Goal: Task Accomplishment & Management: Manage account settings

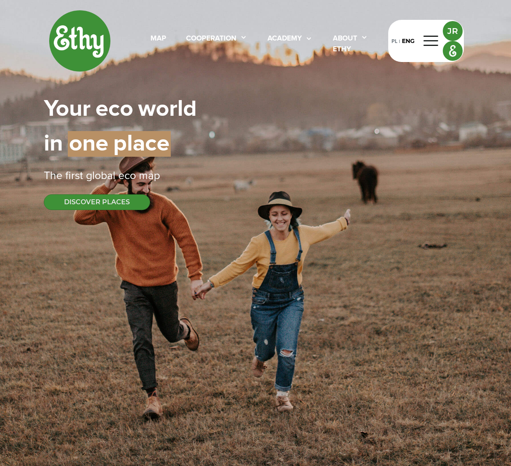
select select
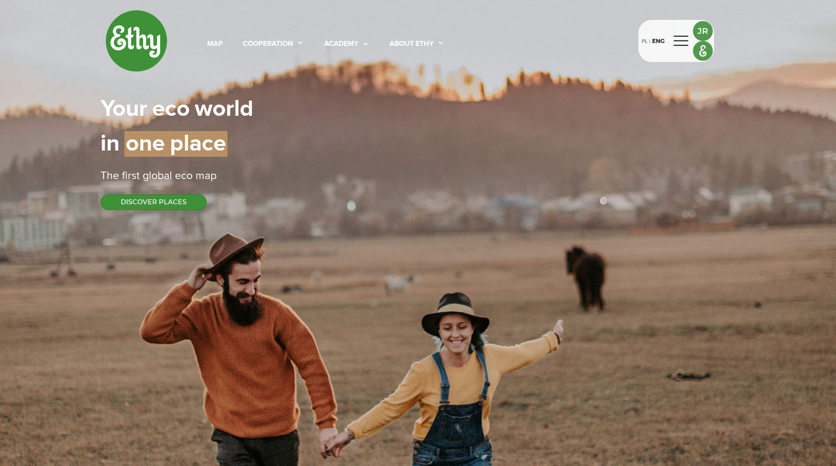
click at [511, 42] on div at bounding box center [682, 40] width 20 height 13
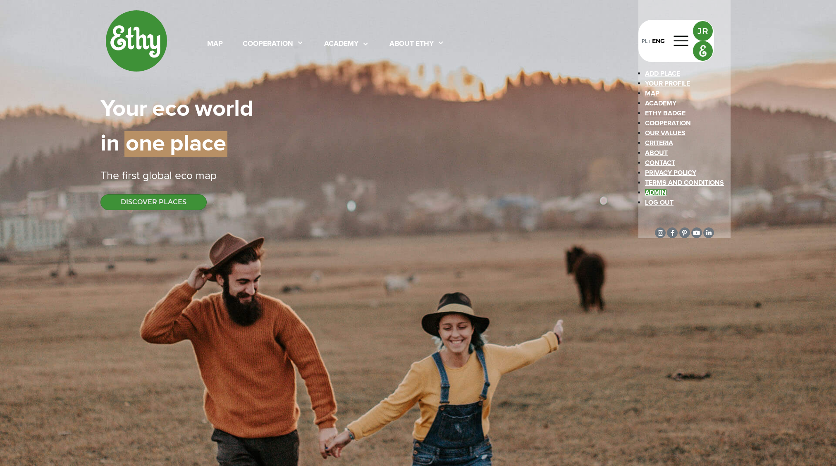
click at [511, 196] on link "admin" at bounding box center [656, 192] width 22 height 7
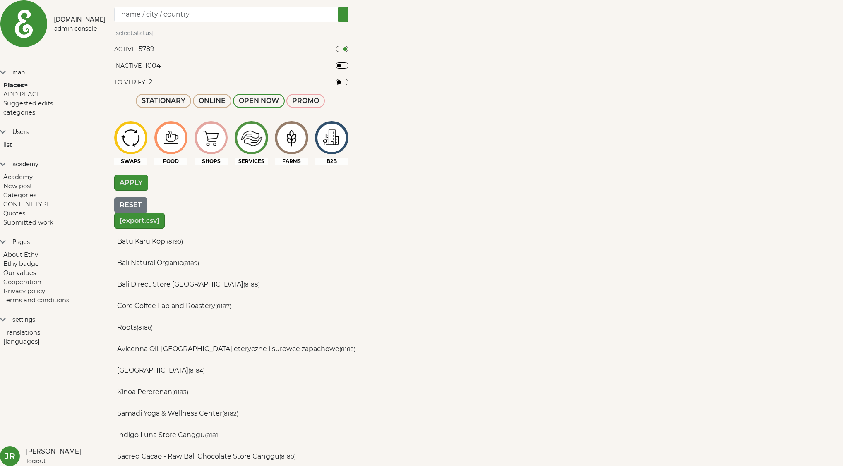
click at [276, 22] on div at bounding box center [231, 15] width 234 height 16
click at [276, 22] on input "Search" at bounding box center [226, 15] width 224 height 16
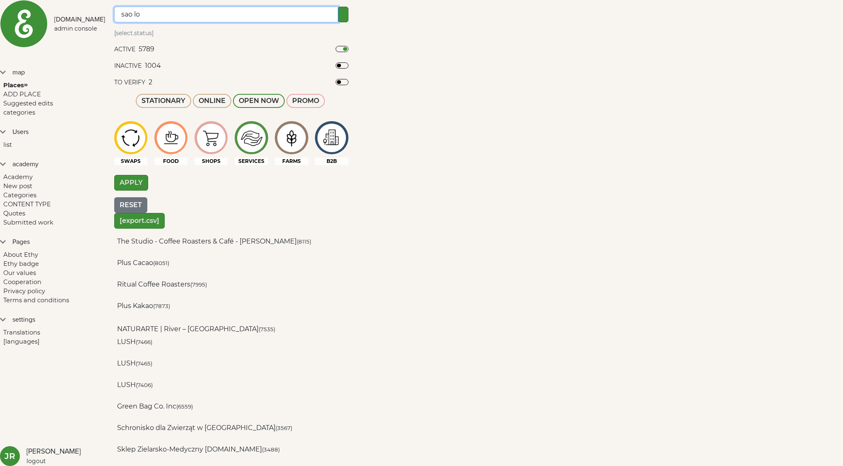
type input "sao lo"
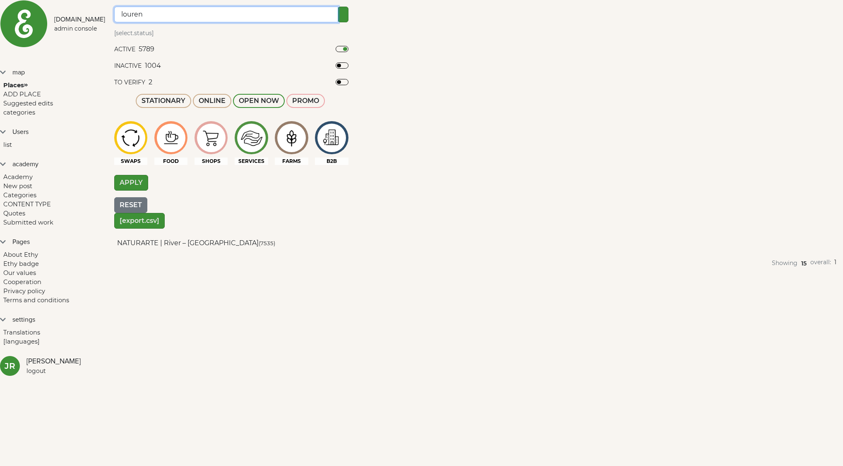
type input "louren"
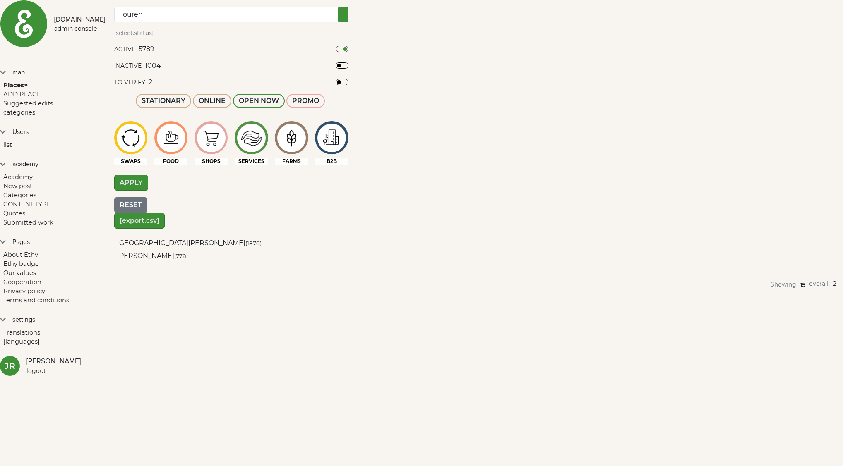
click at [261, 238] on div "[GEOGRAPHIC_DATA][PERSON_NAME] (1870)" at bounding box center [189, 243] width 144 height 10
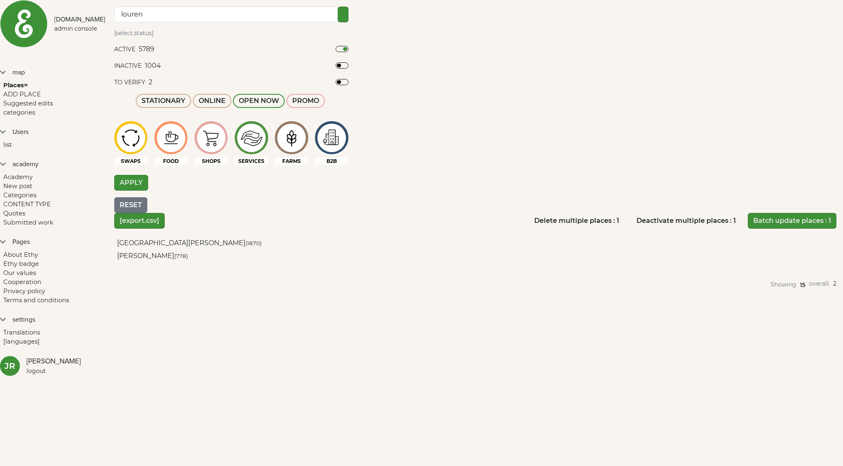
click at [272, 237] on button "button" at bounding box center [268, 243] width 7 height 13
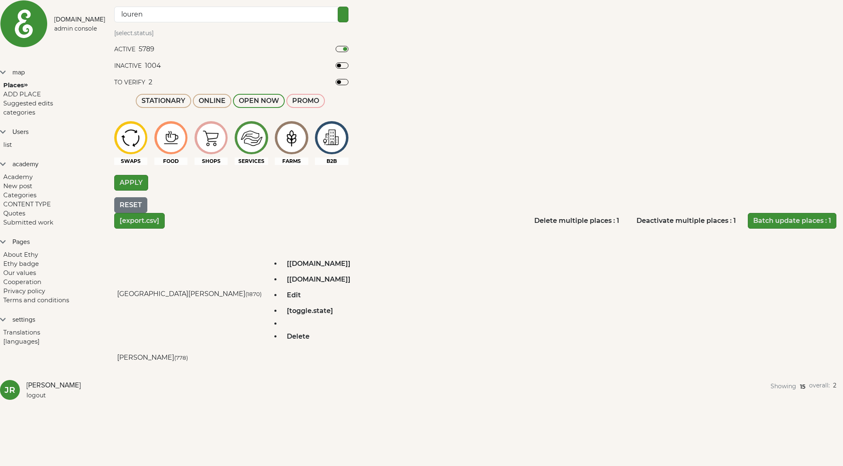
click at [306, 287] on div "Edit" at bounding box center [293, 295] width 25 height 16
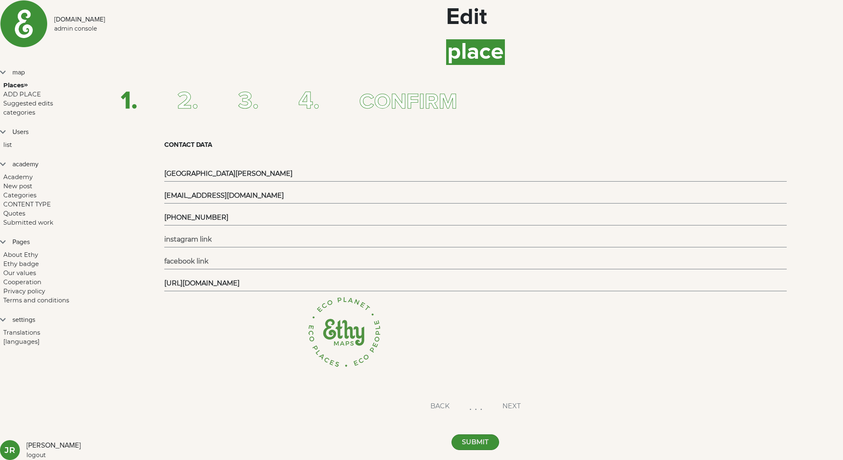
click at [198, 83] on div "2." at bounding box center [167, 101] width 61 height 37
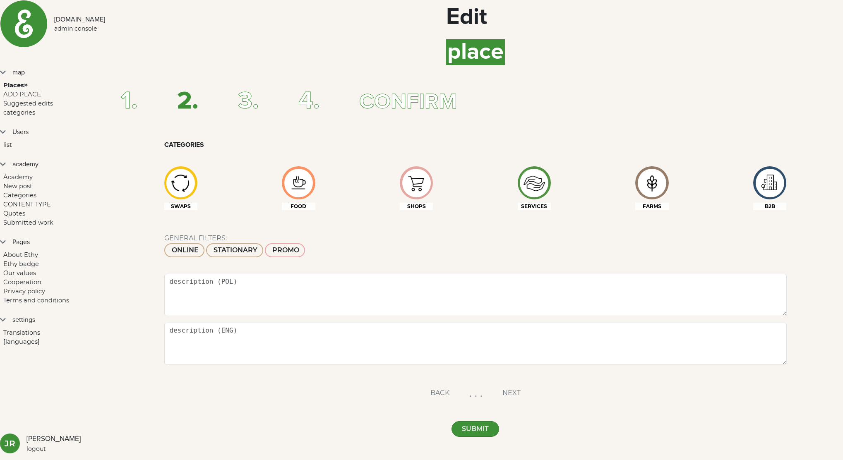
click at [259, 89] on span "3." at bounding box center [248, 101] width 21 height 25
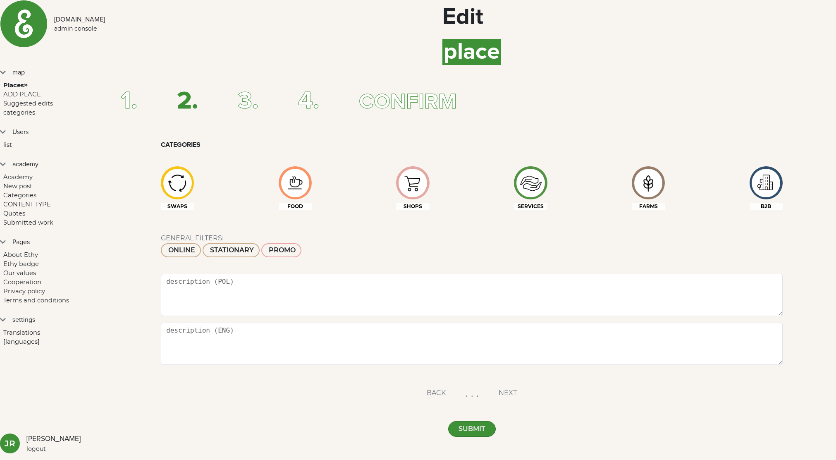
select select "PRT"
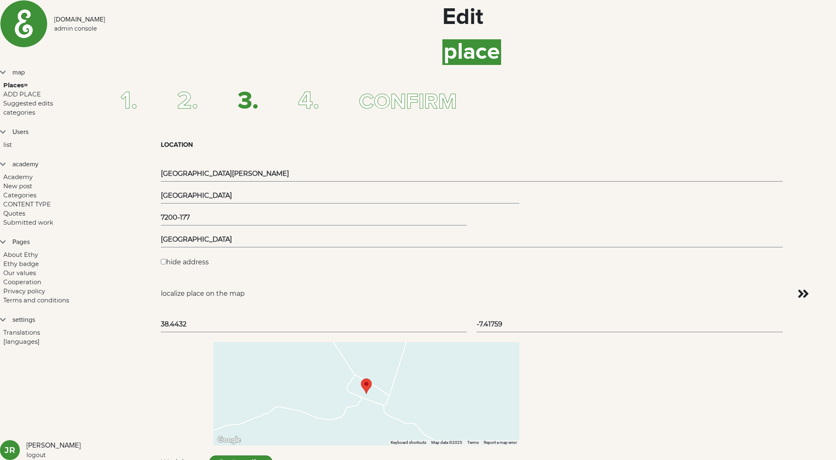
click at [319, 89] on span "4." at bounding box center [308, 101] width 21 height 25
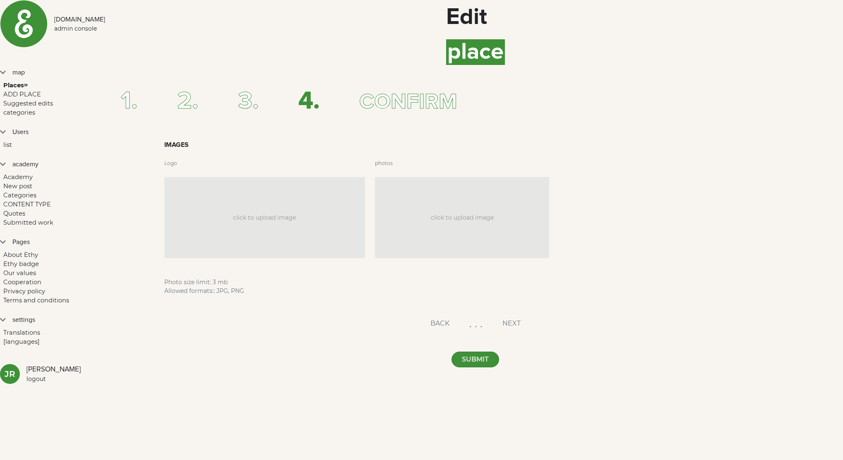
click at [450, 91] on span "CONFIRM" at bounding box center [408, 102] width 98 height 22
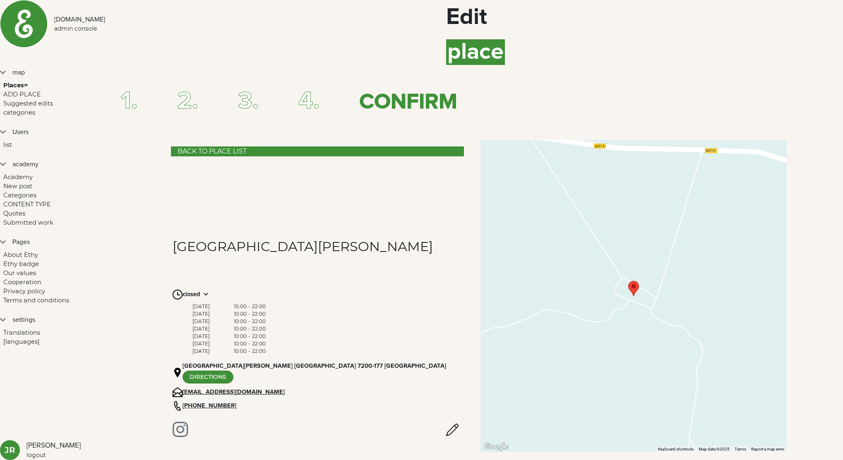
click at [198, 89] on span "2." at bounding box center [187, 101] width 21 height 25
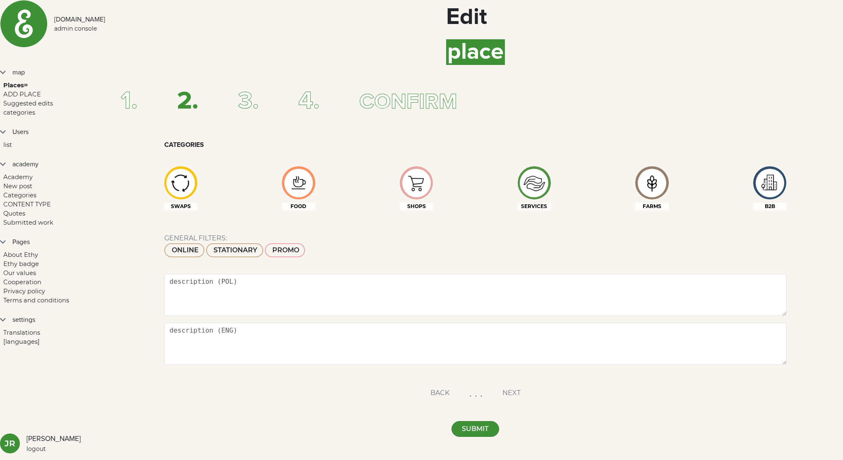
click at [137, 89] on span "1." at bounding box center [129, 101] width 17 height 25
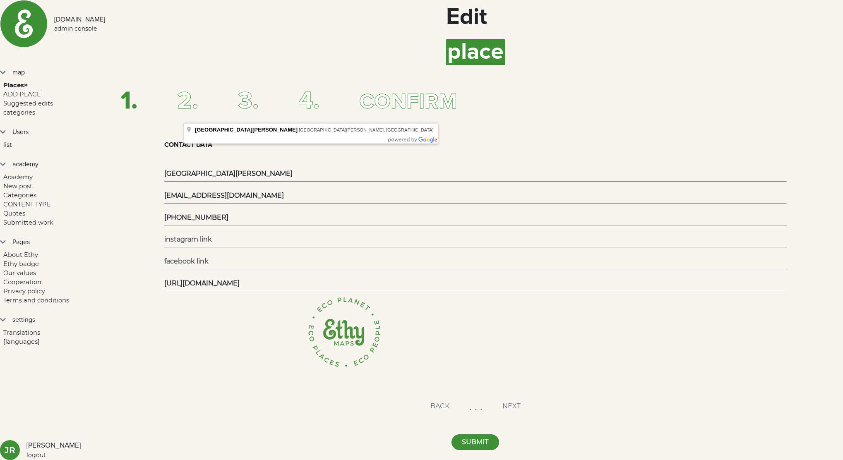
click at [191, 83] on div "2." at bounding box center [167, 101] width 61 height 37
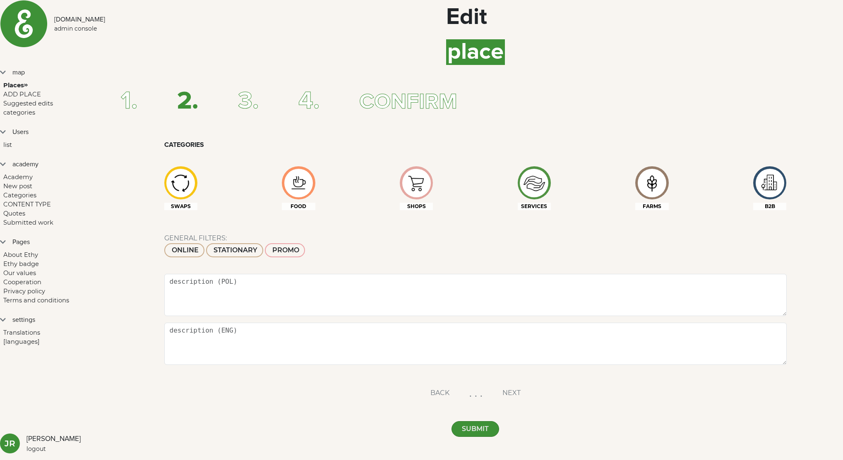
click at [511, 170] on img at bounding box center [652, 183] width 28 height 26
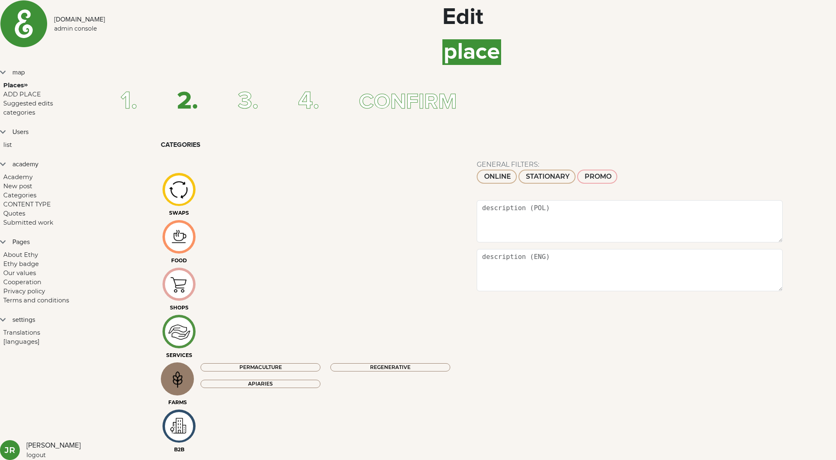
click at [192, 366] on img at bounding box center [178, 379] width 28 height 26
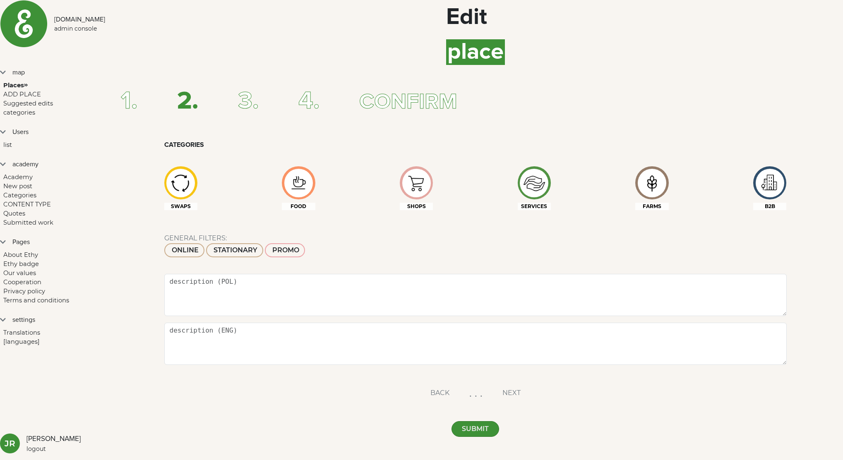
click at [50, 81] on div "Places" at bounding box center [54, 85] width 108 height 9
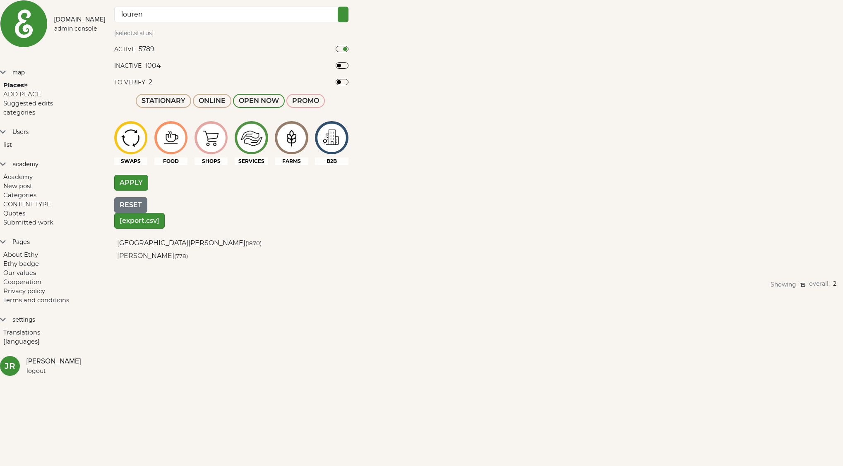
click at [272, 255] on button "button" at bounding box center [268, 261] width 7 height 13
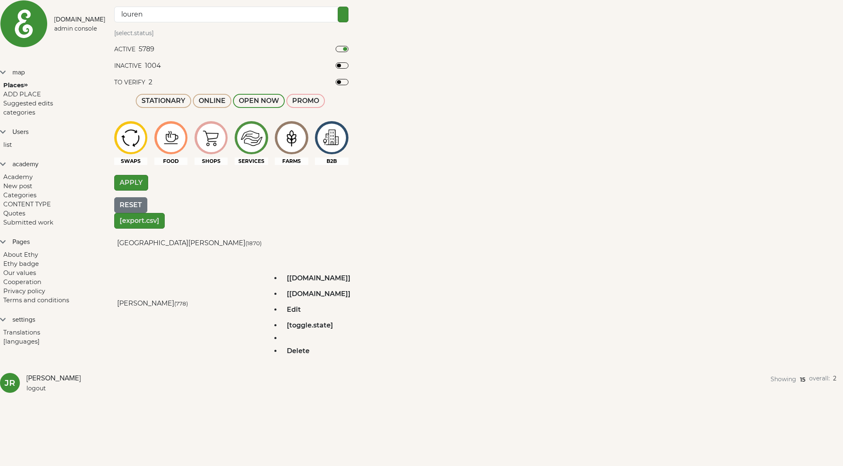
click at [306, 302] on div "Edit" at bounding box center [293, 310] width 25 height 16
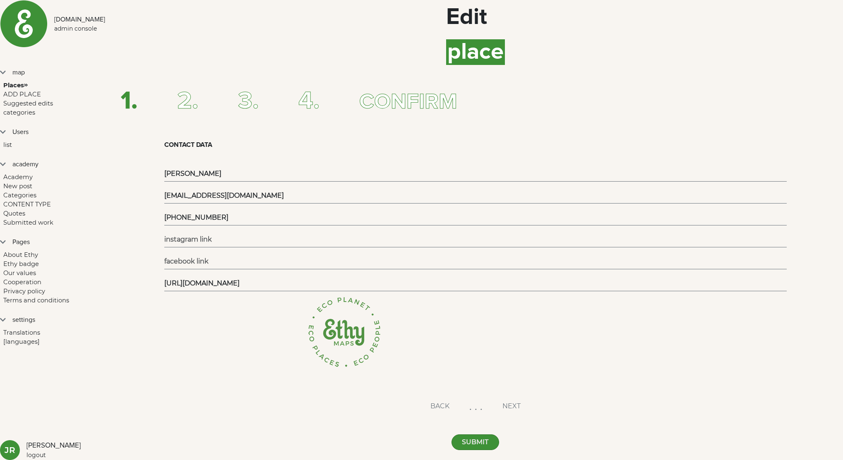
click at [259, 89] on span "3." at bounding box center [248, 101] width 21 height 25
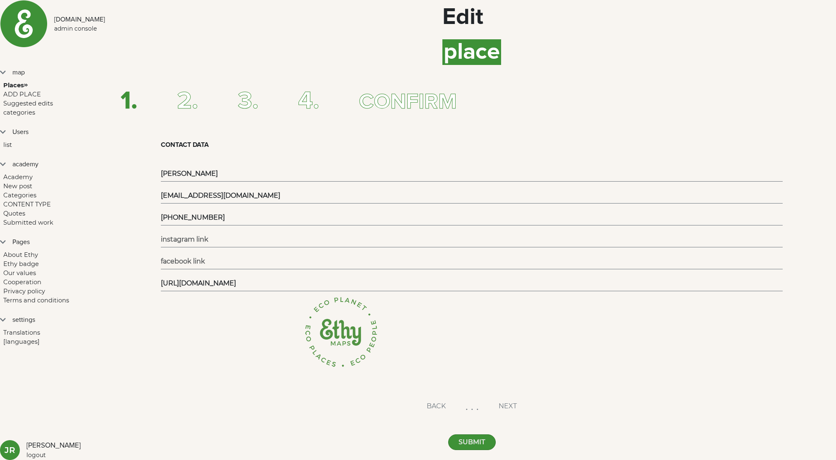
select select "PRT"
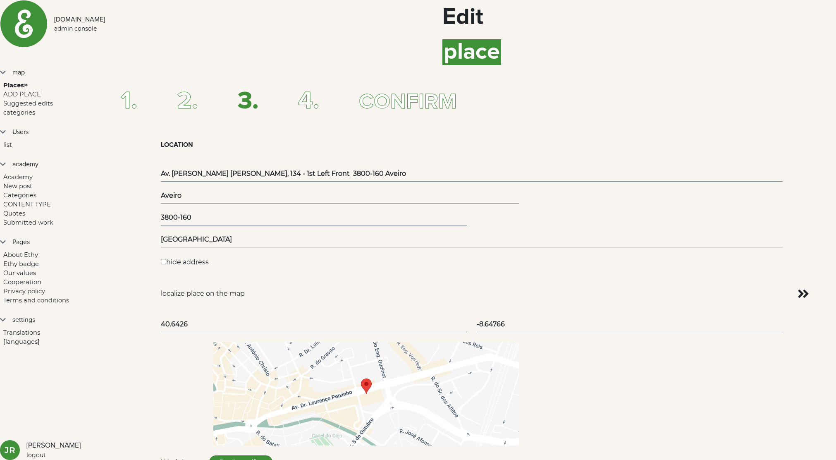
click at [198, 89] on span "2." at bounding box center [187, 101] width 21 height 25
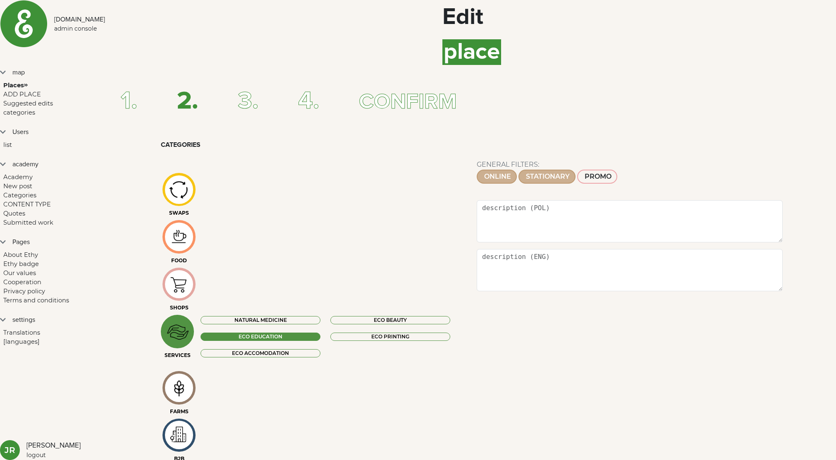
click at [24, 81] on span "Places" at bounding box center [13, 84] width 21 height 7
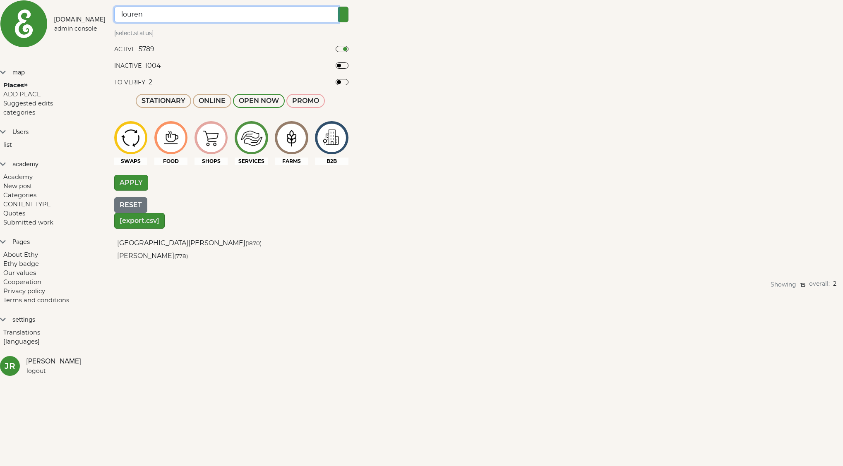
click at [173, 22] on input "louren" at bounding box center [226, 15] width 224 height 16
type input "roślinka"
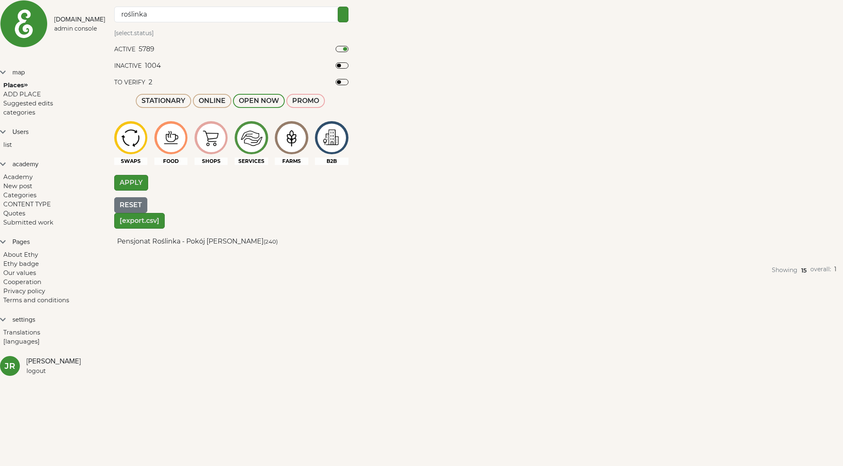
click at [288, 240] on button "button" at bounding box center [284, 246] width 7 height 13
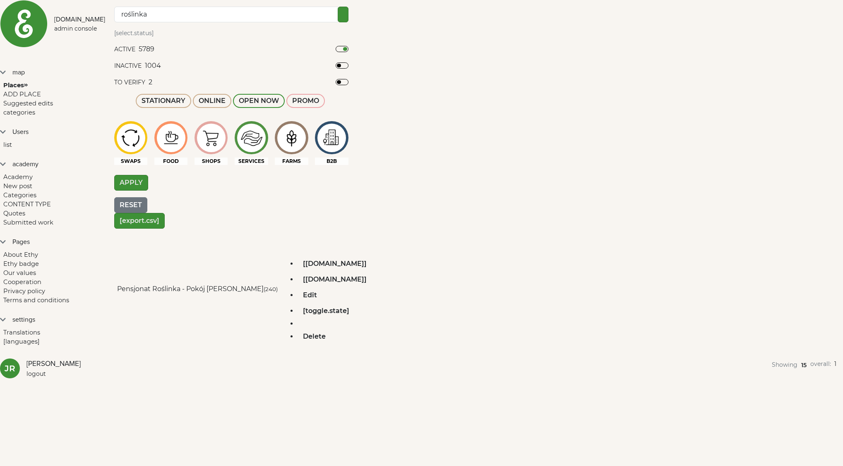
click at [322, 287] on div "Edit" at bounding box center [309, 295] width 25 height 16
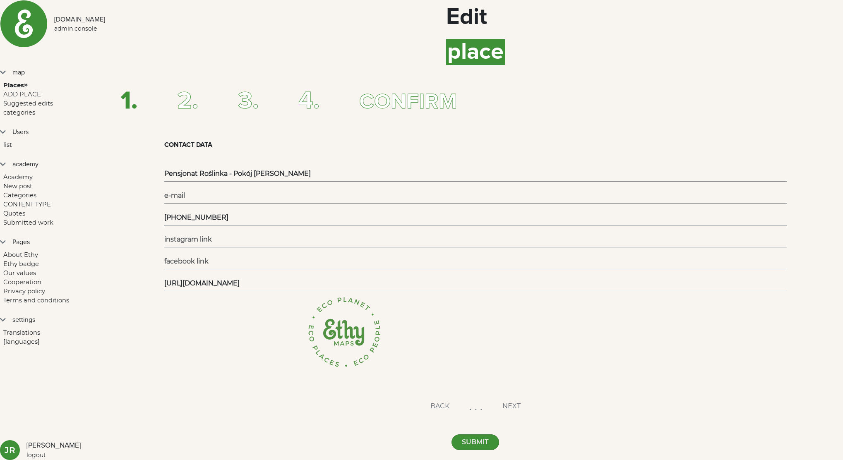
click at [198, 89] on span "2." at bounding box center [187, 101] width 21 height 25
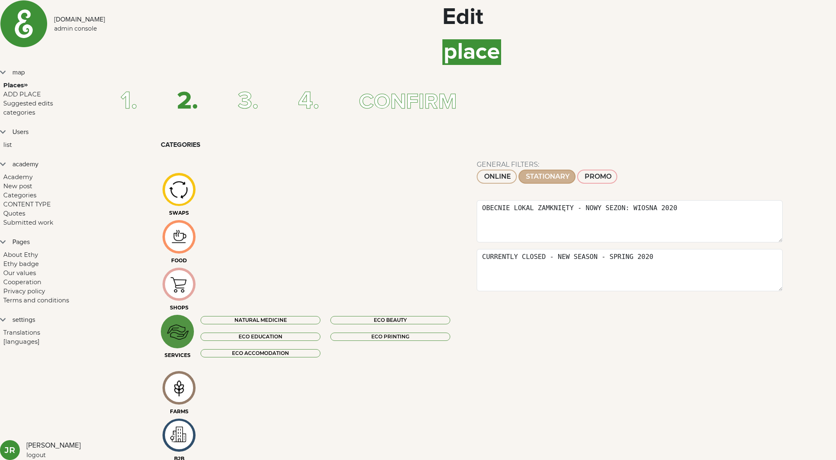
click at [137, 89] on span "1." at bounding box center [129, 101] width 17 height 25
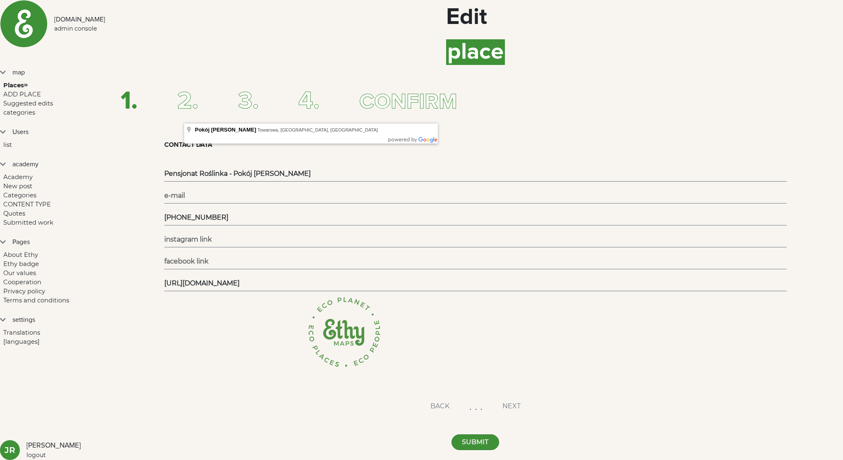
click at [198, 89] on span "2." at bounding box center [187, 101] width 21 height 25
